Goal: Information Seeking & Learning: Check status

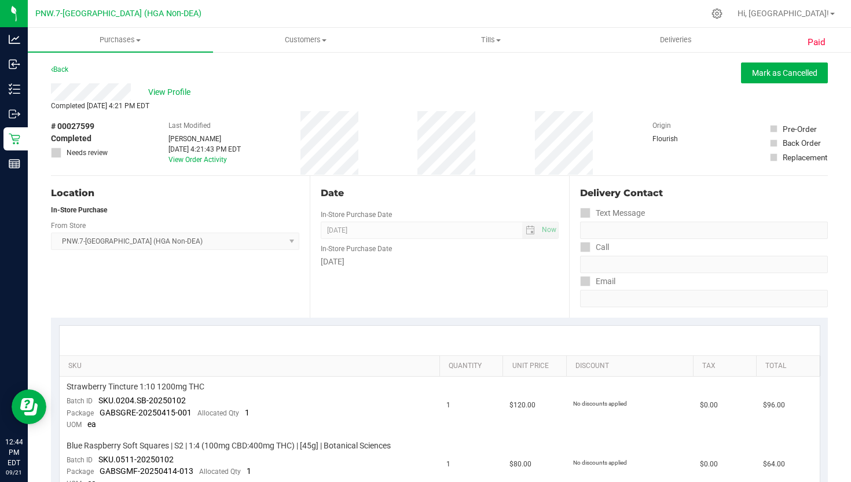
click at [72, 52] on link "Purchases Summary of purchases Fulfillment All purchases" at bounding box center [120, 40] width 185 height 24
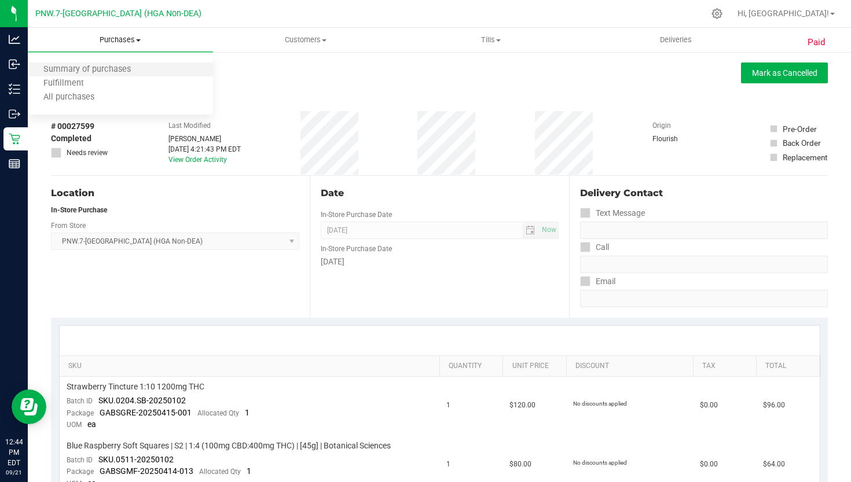
click at [71, 63] on li "Summary of purchases" at bounding box center [120, 70] width 185 height 14
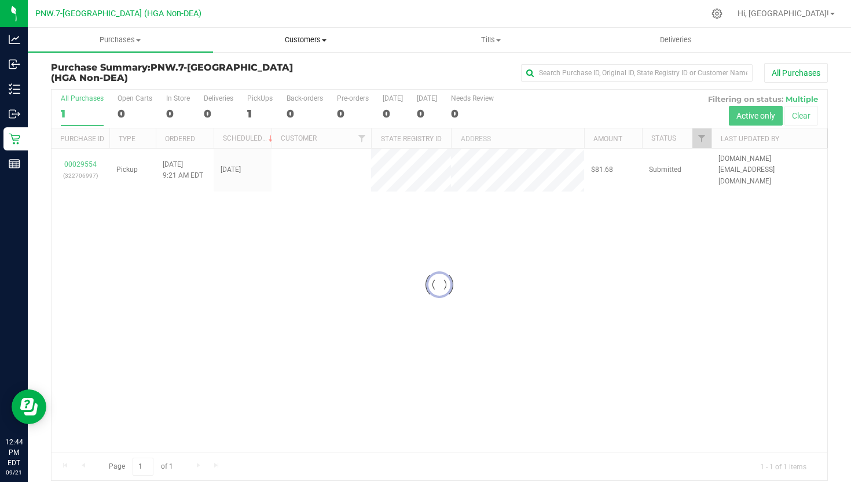
click at [324, 33] on uib-tab-heading "Customers All customers Add a new customer All physicians" at bounding box center [306, 39] width 184 height 23
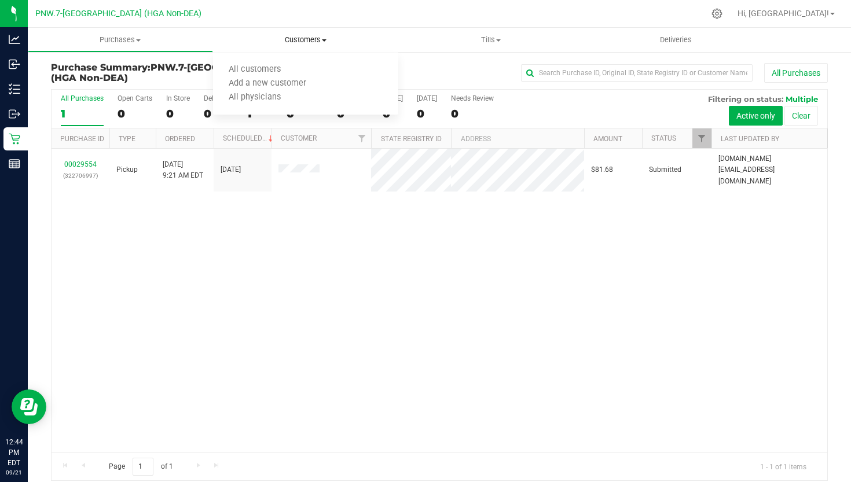
click at [315, 42] on span "Customers" at bounding box center [305, 40] width 185 height 10
click at [314, 42] on span "Customers" at bounding box center [305, 40] width 185 height 10
click at [293, 70] on span "All customers" at bounding box center [254, 70] width 83 height 10
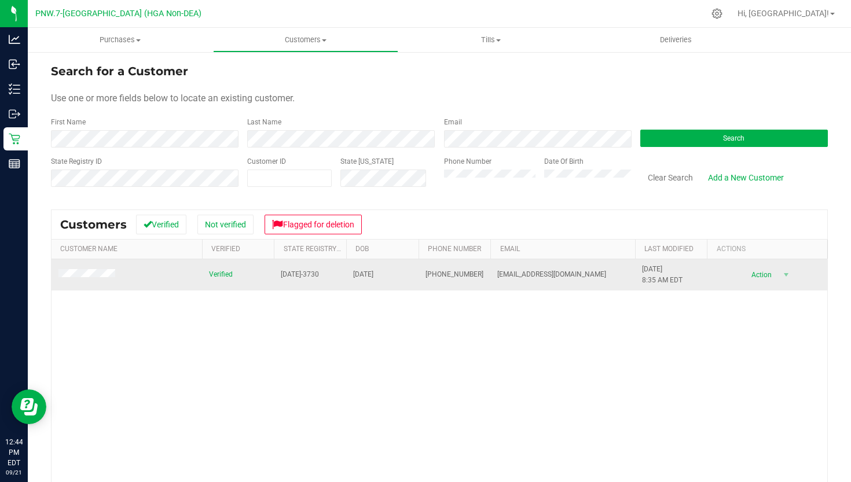
click at [85, 270] on span at bounding box center [88, 275] width 60 height 12
click at [94, 266] on td at bounding box center [127, 274] width 150 height 31
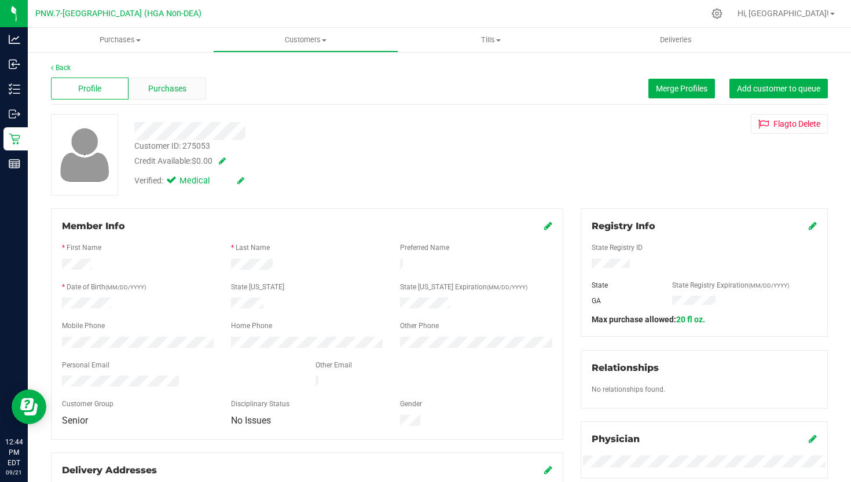
click at [187, 79] on div "Purchases" at bounding box center [167, 89] width 78 height 22
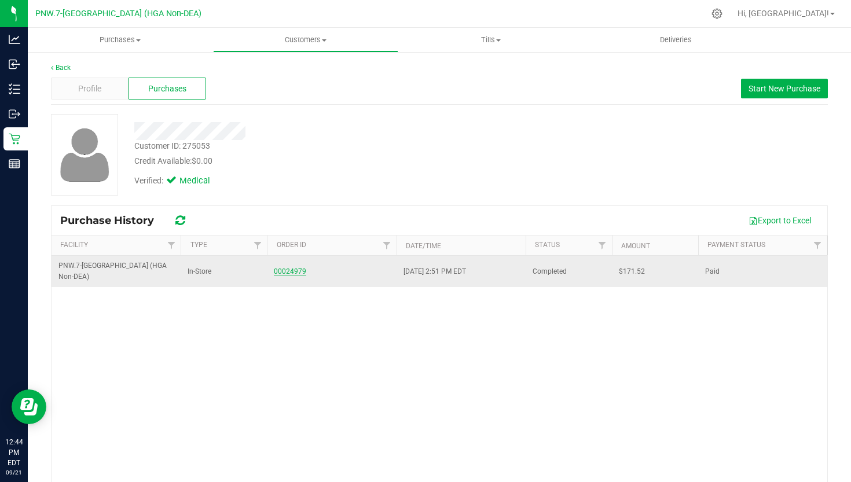
click at [291, 267] on link "00024979" at bounding box center [290, 271] width 32 height 8
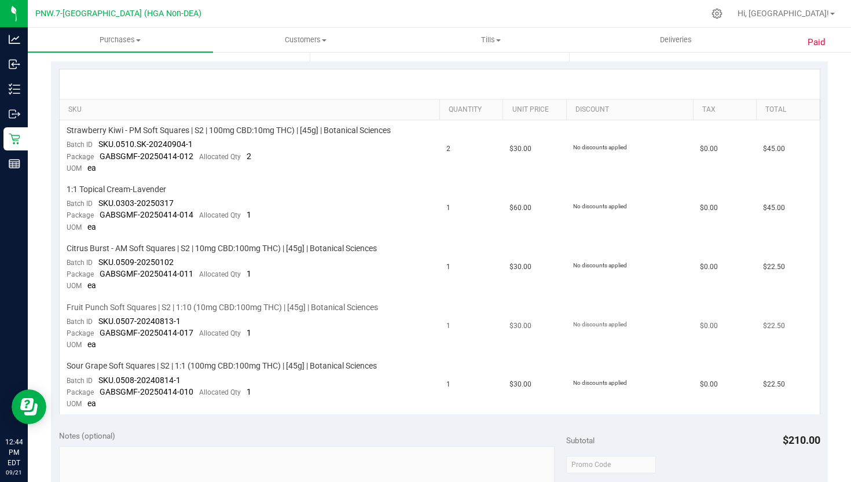
scroll to position [254, 0]
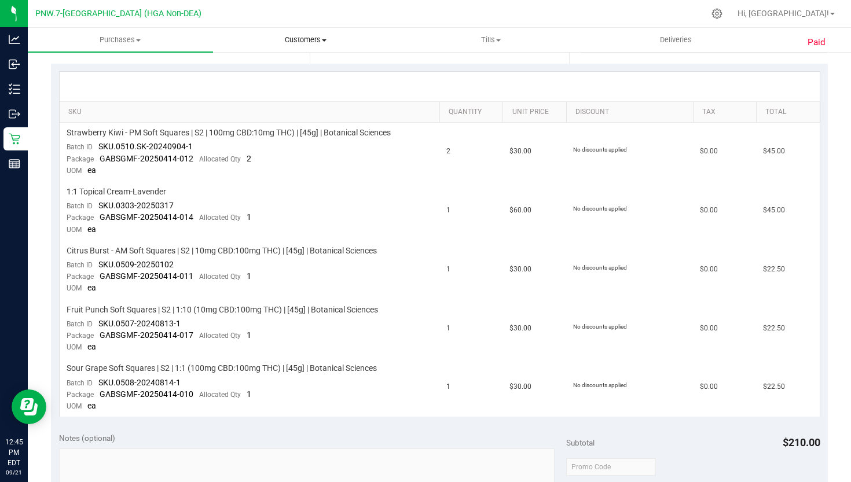
click at [311, 45] on span "Customers" at bounding box center [306, 40] width 184 height 10
click at [301, 71] on li "All customers" at bounding box center [305, 70] width 185 height 14
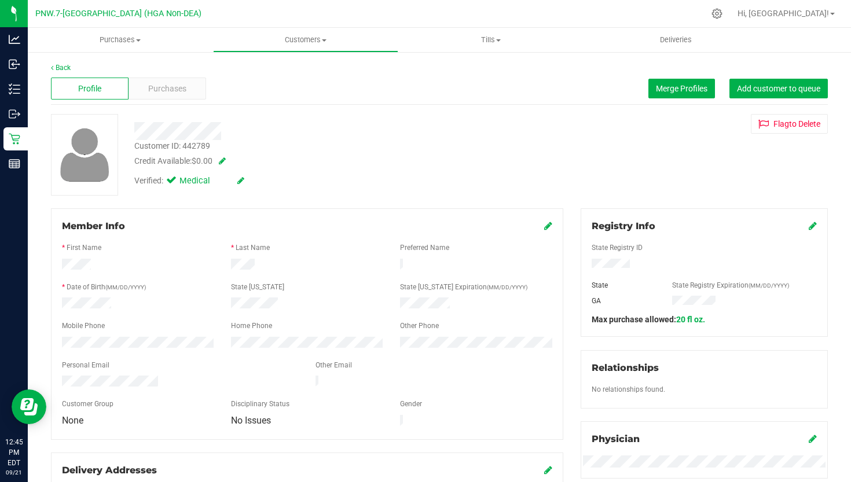
click at [208, 89] on div "Profile Purchases Merge Profiles Add customer to queue" at bounding box center [439, 89] width 777 height 32
click at [184, 83] on span "Purchases" at bounding box center [167, 89] width 38 height 12
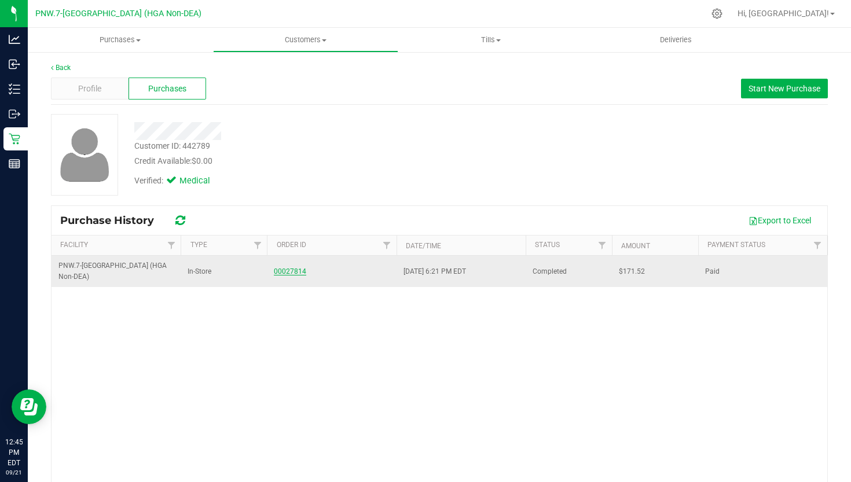
click at [291, 268] on link "00027814" at bounding box center [290, 271] width 32 height 8
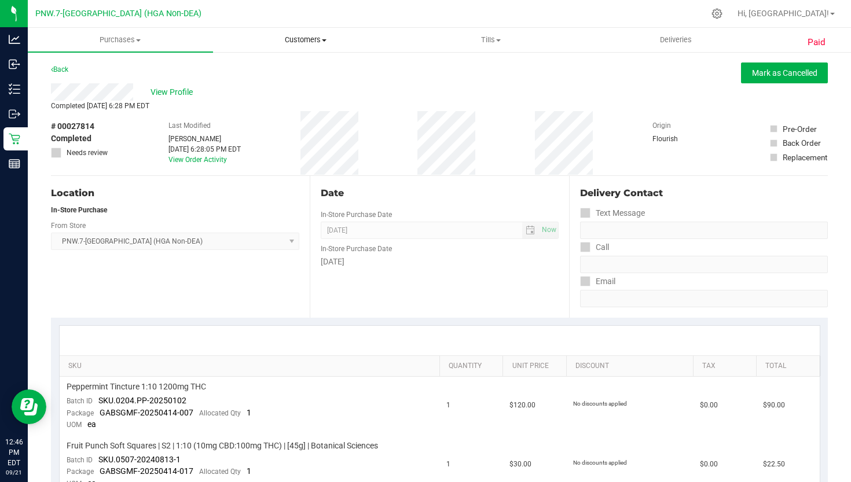
click at [296, 44] on span "Customers" at bounding box center [306, 40] width 184 height 10
click at [291, 67] on span "All customers" at bounding box center [254, 70] width 83 height 10
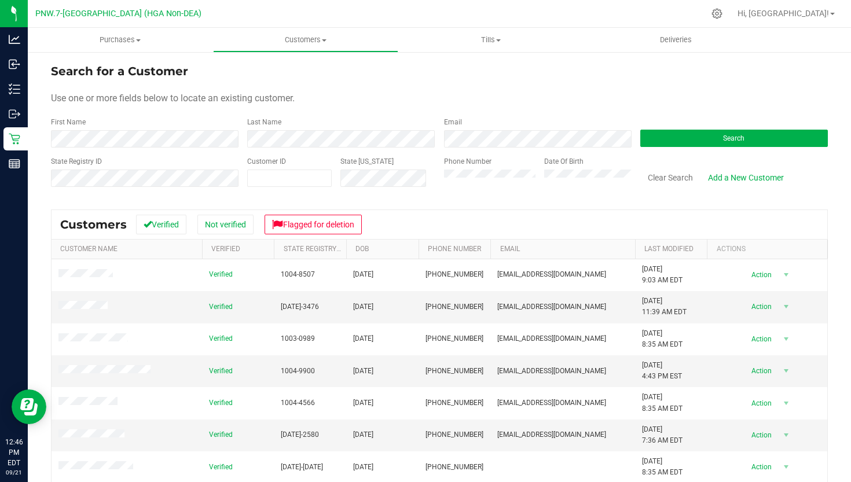
click at [259, 127] on div "Last Name" at bounding box center [336, 132] width 196 height 31
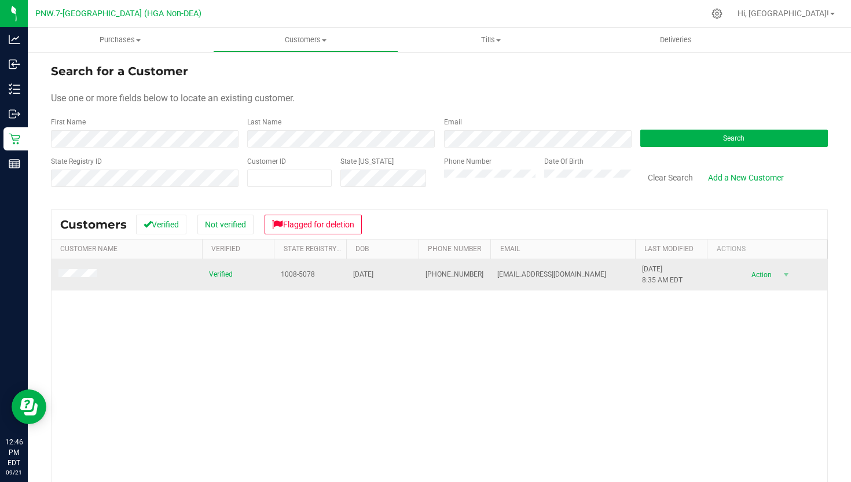
click at [79, 264] on td at bounding box center [127, 274] width 150 height 31
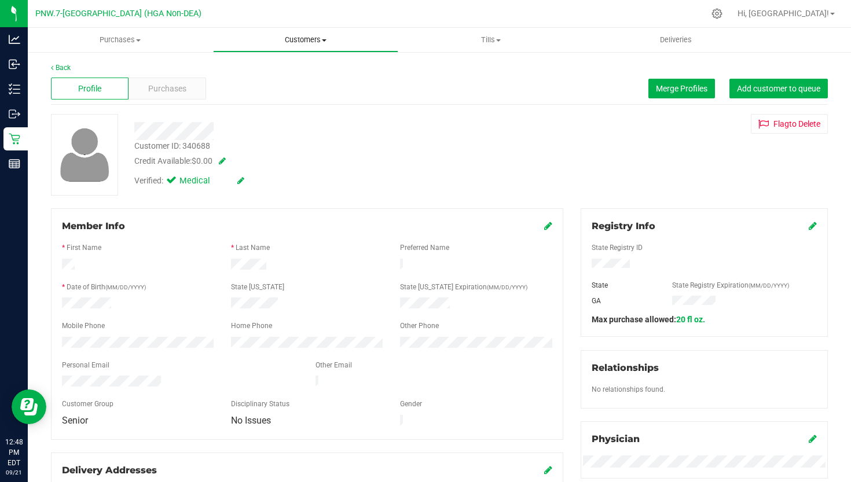
click at [313, 46] on uib-tab-heading "Customers All customers Add a new customer All physicians" at bounding box center [306, 39] width 184 height 23
click at [299, 70] on li "All customers" at bounding box center [305, 70] width 185 height 14
click at [300, 36] on span "Customers" at bounding box center [306, 40] width 184 height 10
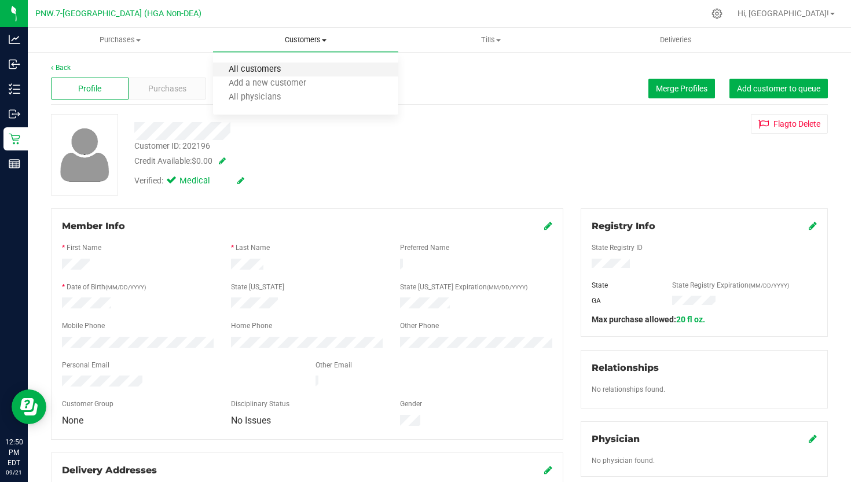
click at [285, 67] on span "All customers" at bounding box center [254, 70] width 83 height 10
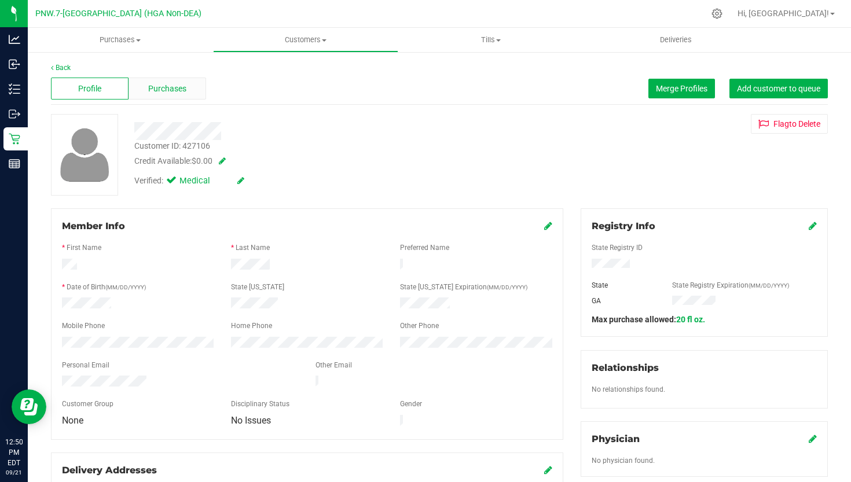
click at [153, 84] on span "Purchases" at bounding box center [167, 89] width 38 height 12
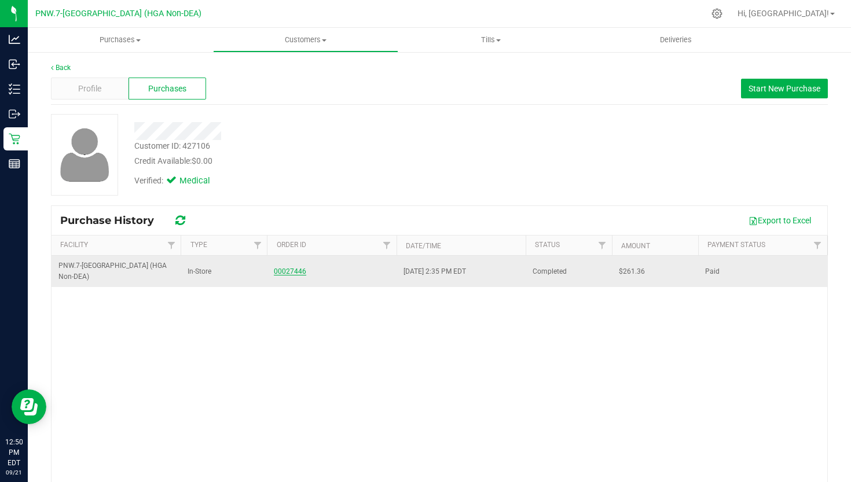
click at [285, 267] on link "00027446" at bounding box center [290, 271] width 32 height 8
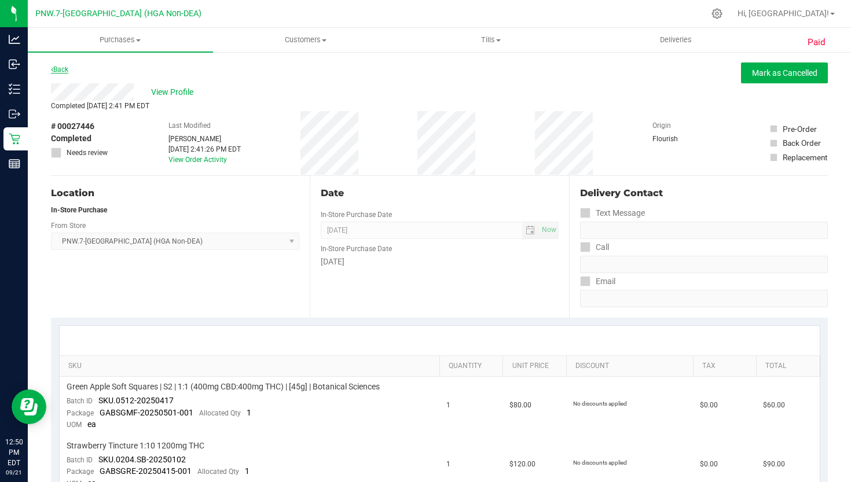
click at [66, 65] on link "Back" at bounding box center [59, 69] width 17 height 8
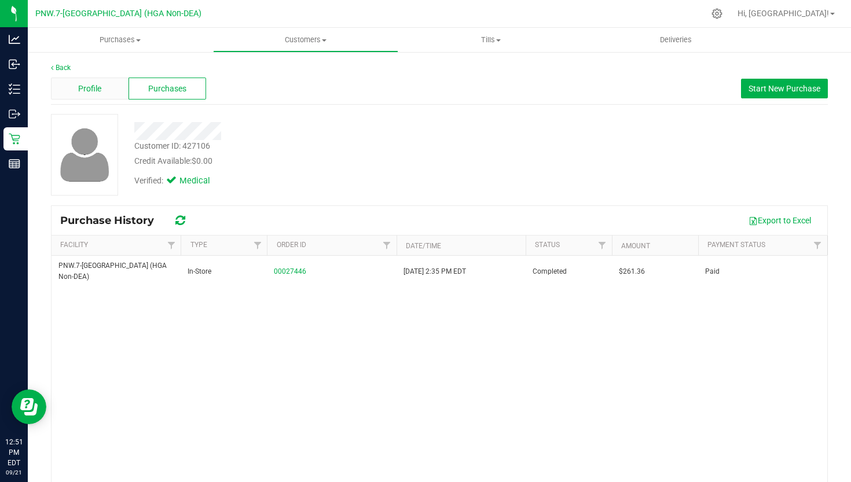
click at [110, 90] on div "Profile" at bounding box center [90, 89] width 78 height 22
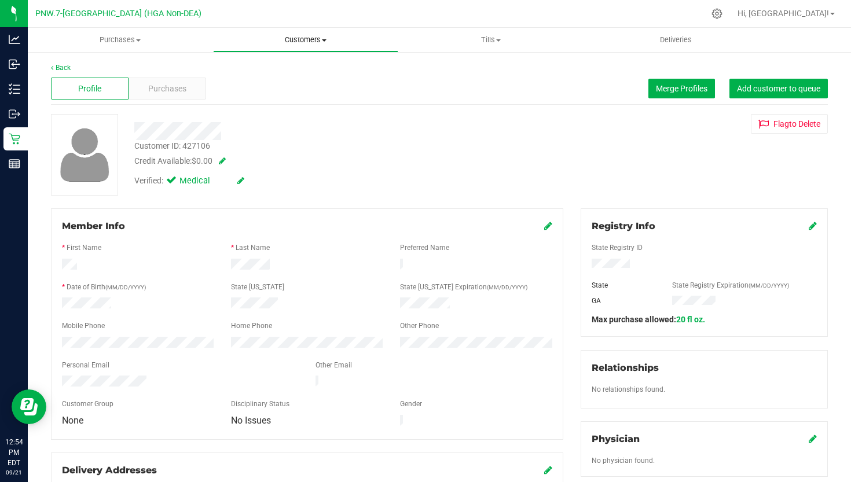
click at [306, 31] on uib-tab-heading "Customers All customers Add a new customer All physicians" at bounding box center [306, 39] width 184 height 23
click at [282, 61] on ul "All customers Add a new customer All physicians" at bounding box center [305, 84] width 185 height 62
click at [295, 38] on span "Customers" at bounding box center [305, 40] width 185 height 10
click at [287, 61] on ul "All customers Add a new customer All physicians" at bounding box center [305, 84] width 185 height 62
click at [301, 45] on uib-tab-heading "Customers All customers Add a new customer All physicians" at bounding box center [305, 40] width 185 height 24
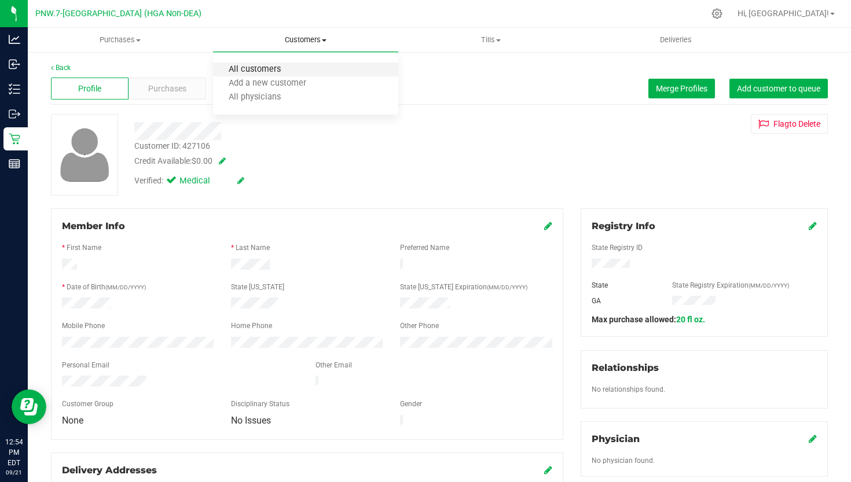
click at [282, 65] on span "All customers" at bounding box center [254, 70] width 83 height 10
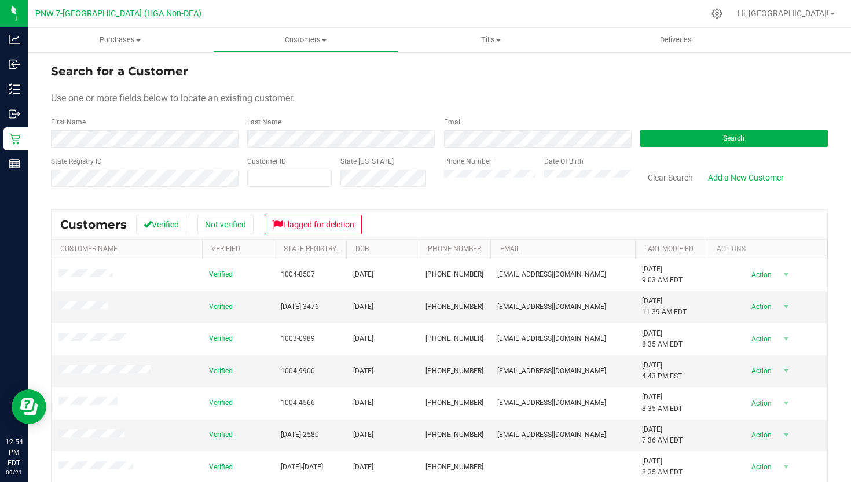
click at [336, 124] on div "Last Name" at bounding box center [336, 132] width 196 height 31
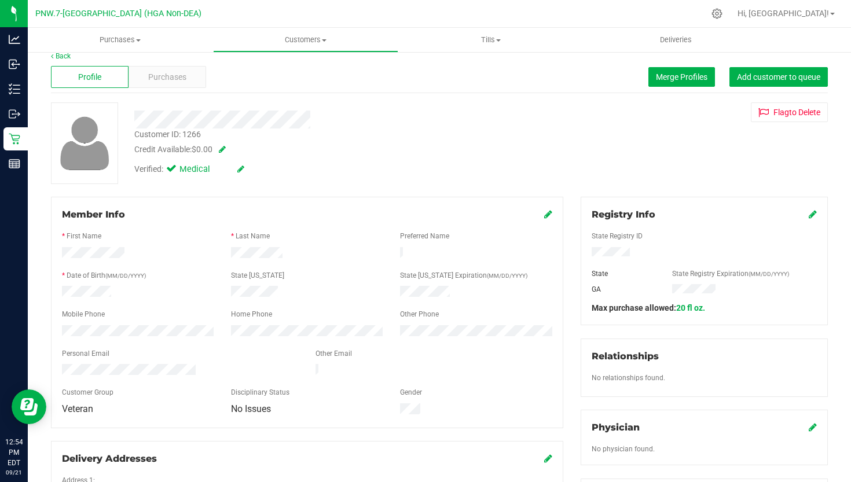
scroll to position [11, 0]
click at [323, 37] on span "Customers" at bounding box center [306, 40] width 184 height 10
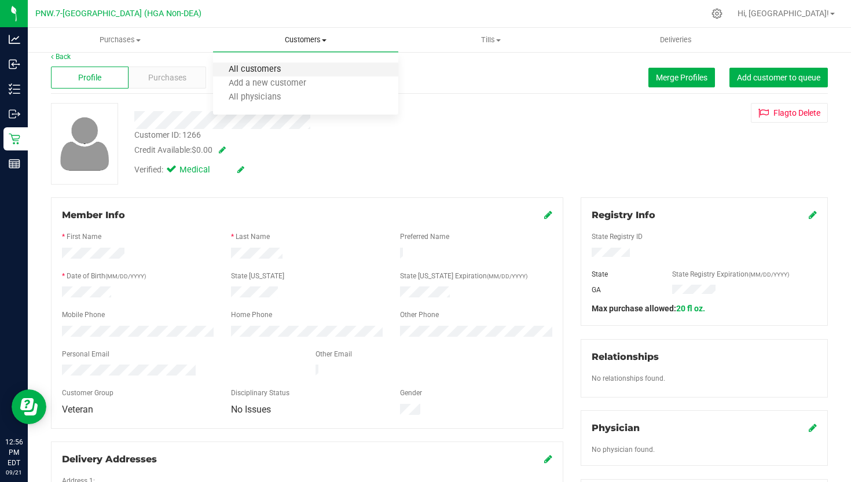
click at [263, 67] on span "All customers" at bounding box center [254, 70] width 83 height 10
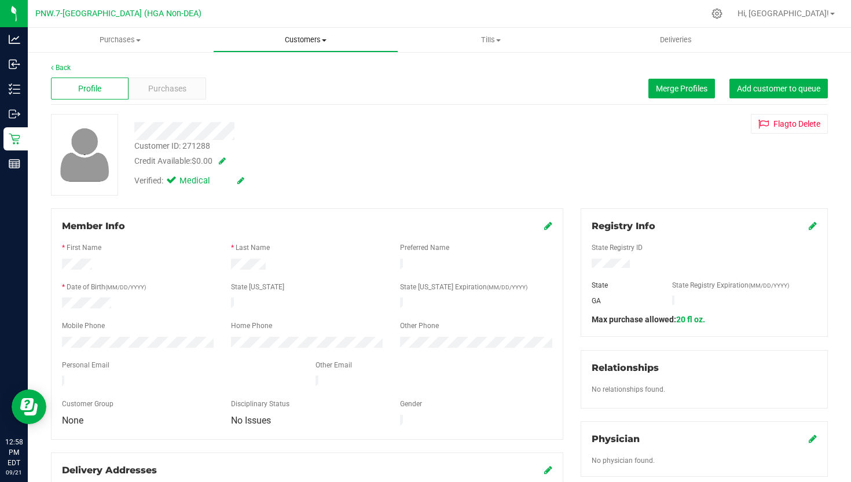
click at [294, 33] on uib-tab-heading "Customers All customers Add a new customer All physicians" at bounding box center [306, 39] width 184 height 23
click at [293, 76] on li "All customers" at bounding box center [305, 70] width 185 height 14
click at [198, 94] on div "Purchases" at bounding box center [167, 89] width 78 height 22
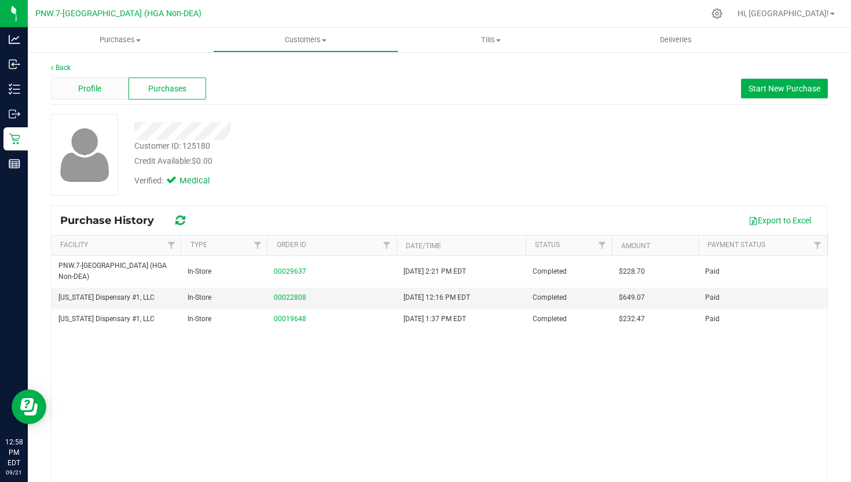
click at [98, 93] on span "Profile" at bounding box center [89, 89] width 23 height 12
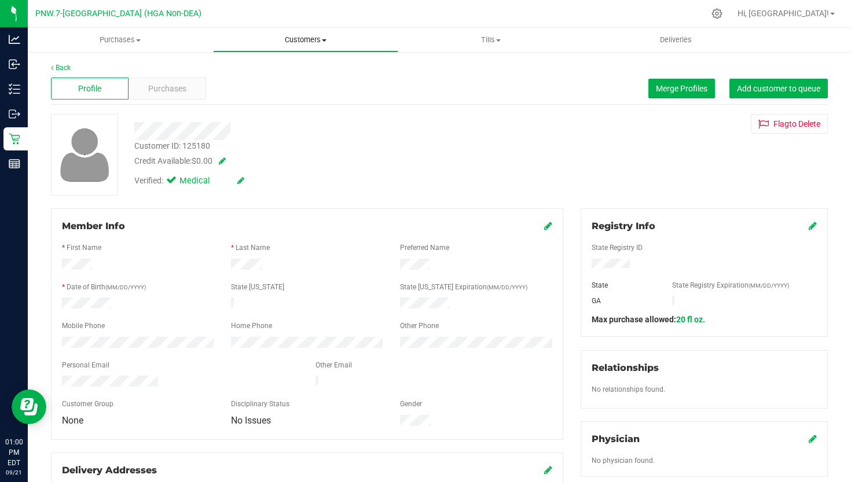
click at [308, 36] on span "Customers" at bounding box center [306, 40] width 184 height 10
click at [261, 68] on span "All customers" at bounding box center [254, 70] width 83 height 10
